Goal: Task Accomplishment & Management: Manage account settings

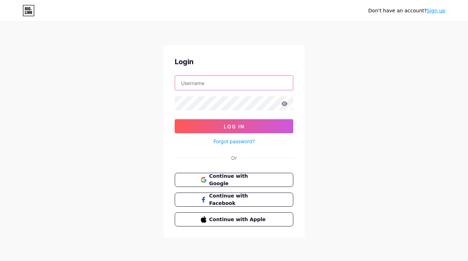
click at [232, 87] on input "text" at bounding box center [234, 83] width 118 height 14
click at [230, 85] on input "text" at bounding box center [234, 83] width 118 height 14
type input "[EMAIL_ADDRESS][DOMAIN_NAME]"
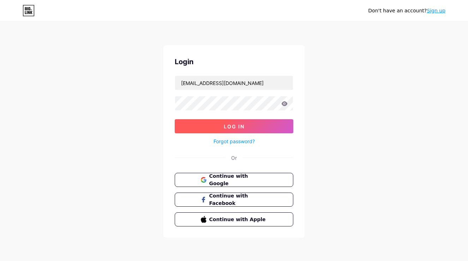
click at [229, 131] on button "Log In" at bounding box center [234, 126] width 119 height 14
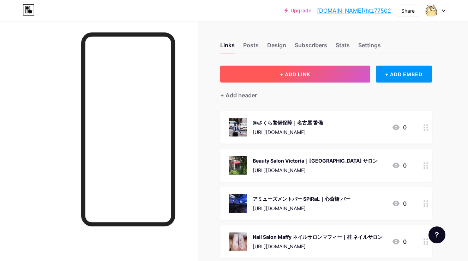
click at [294, 72] on span "+ ADD LINK" at bounding box center [295, 74] width 30 height 6
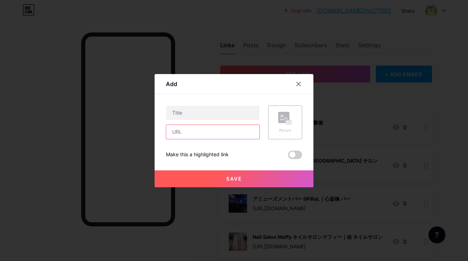
click at [243, 125] on input "text" at bounding box center [212, 132] width 93 height 14
paste input "[URL][DOMAIN_NAME]"
type input "[URL][DOMAIN_NAME]"
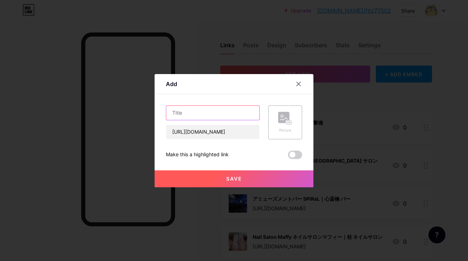
click at [236, 110] on input "text" at bounding box center [212, 113] width 93 height 14
paste input "株式会社a-tech 電気会社 求人 堺市堺区 電気工事 一人親方募集 [GEOGRAPHIC_DATA][GEOGRAPHIC_DATA]"
drag, startPoint x: 228, startPoint y: 112, endPoint x: 277, endPoint y: 112, distance: 48.4
click at [277, 112] on div "株式会社a-tech 電気会社 求人 堺市堺区 電気工事 一人親方募集 [GEOGRAPHIC_DATA][GEOGRAPHIC_DATA] [URL][DO…" at bounding box center [234, 123] width 136 height 34
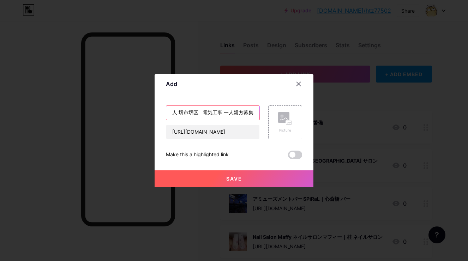
scroll to position [0, 0]
drag, startPoint x: 201, startPoint y: 113, endPoint x: 209, endPoint y: 111, distance: 8.4
click at [209, 111] on input "株式会社a-tech 電気会社 求人 堺市堺区 電気工事 一人親方募集]" at bounding box center [212, 113] width 93 height 14
click at [214, 115] on input "株式会社a-tech[電気工事 一人親方募集]" at bounding box center [212, 113] width 93 height 14
type input "株式会社a-tech[電気工事 一人親方募集]"
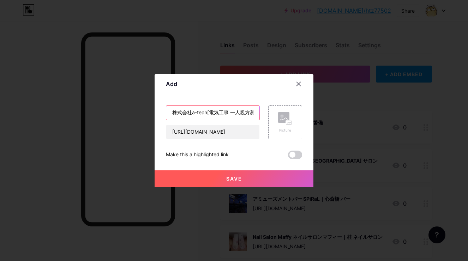
drag, startPoint x: 207, startPoint y: 113, endPoint x: 171, endPoint y: 113, distance: 36.4
click at [171, 113] on input "株式会社a-tech[電気工事 一人親方募集]" at bounding box center [212, 113] width 93 height 14
click at [278, 119] on rect at bounding box center [283, 117] width 11 height 11
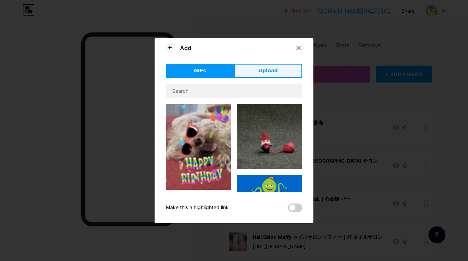
click at [282, 70] on button "Upload" at bounding box center [268, 71] width 68 height 14
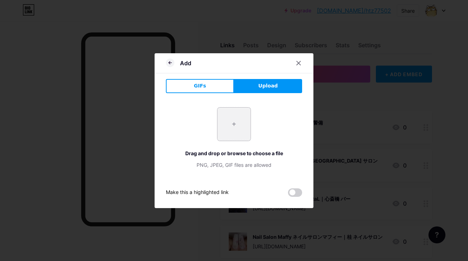
click at [231, 131] on input "file" at bounding box center [234, 124] width 33 height 33
type input "C:\fakepath\b5cddfe8-7832-4f17-9c11-033cb8961c26.png"
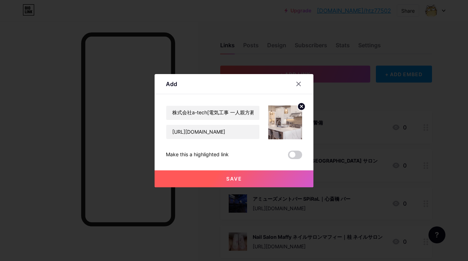
click at [235, 176] on span "Save" at bounding box center [234, 179] width 16 height 6
